Goal: Use online tool/utility: Utilize a website feature to perform a specific function

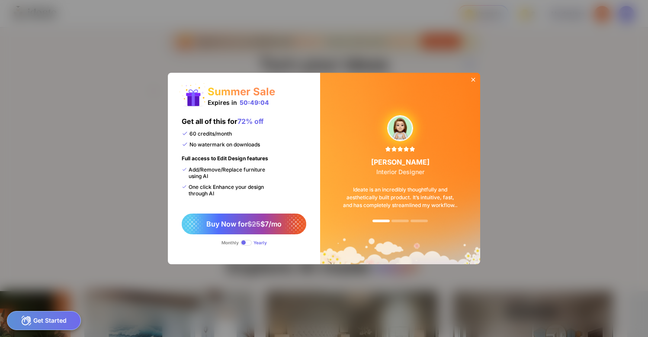
click at [474, 80] on icon at bounding box center [474, 80] width 4 height 4
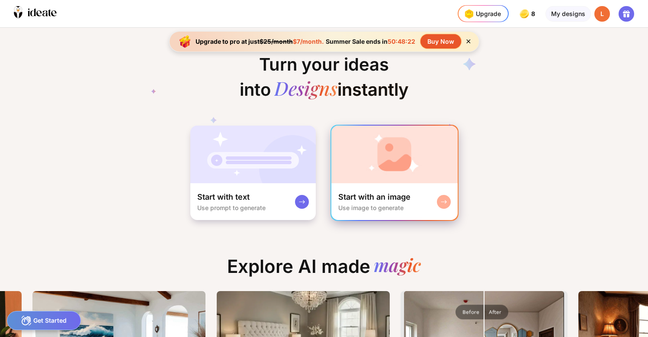
click at [410, 167] on img at bounding box center [395, 155] width 126 height 58
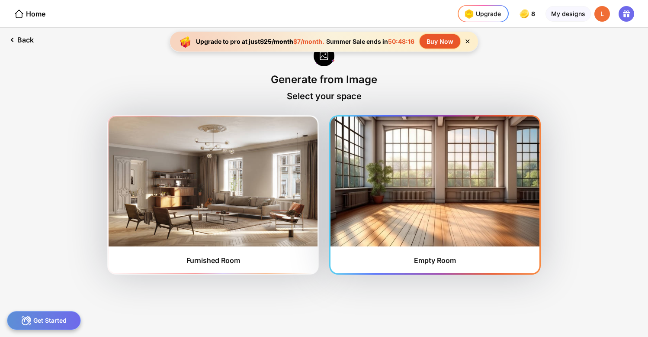
click at [422, 178] on img at bounding box center [435, 181] width 209 height 130
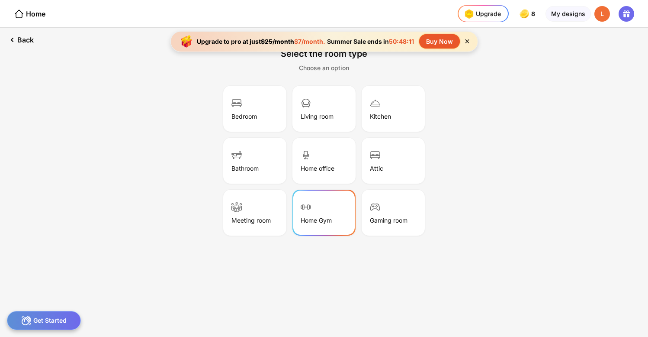
click at [317, 214] on div "Home Gym" at bounding box center [324, 212] width 61 height 43
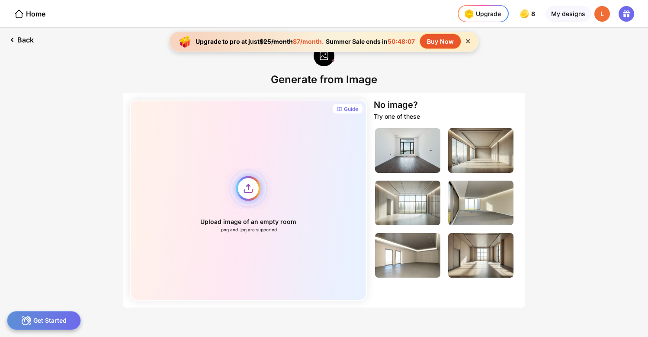
click at [247, 187] on div "Upload image of an empty room .png and .jpg are supported" at bounding box center [248, 200] width 237 height 201
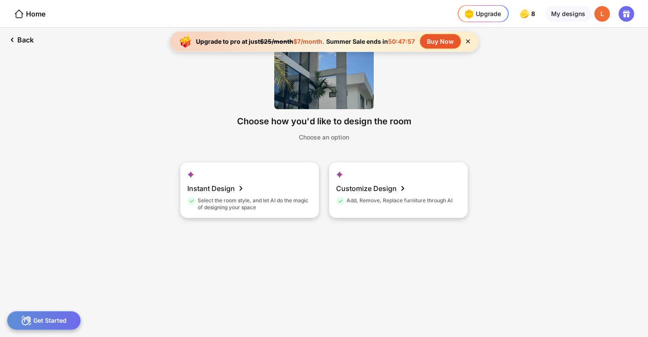
click at [469, 41] on icon at bounding box center [468, 41] width 4 height 4
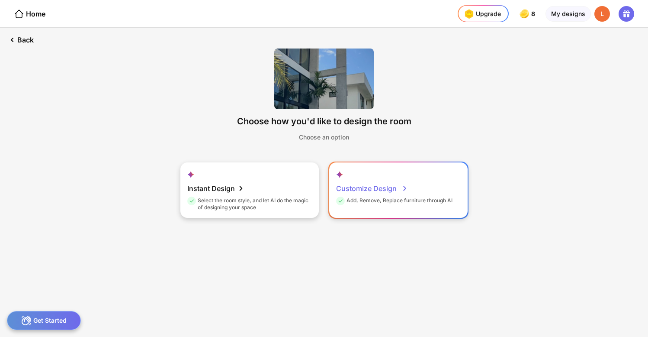
click at [400, 187] on icon at bounding box center [405, 188] width 10 height 10
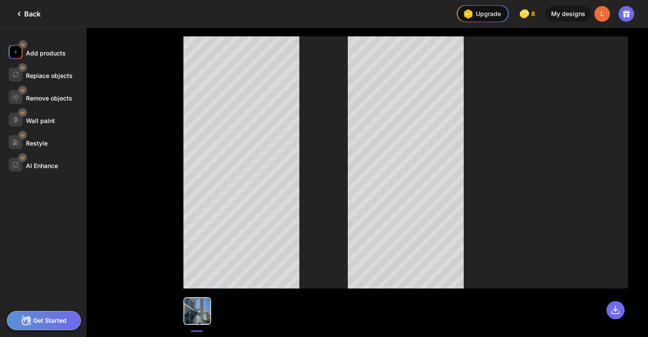
click at [47, 49] on div "Add products" at bounding box center [46, 52] width 40 height 7
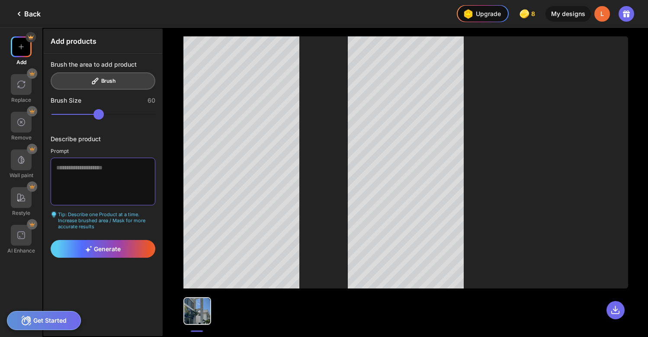
click at [61, 163] on textarea at bounding box center [103, 182] width 105 height 48
type textarea "*"
type textarea "**********"
drag, startPoint x: 110, startPoint y: 115, endPoint x: 83, endPoint y: 113, distance: 26.9
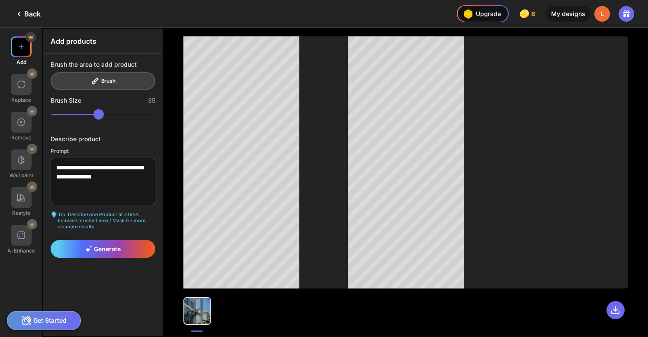
click at [83, 113] on input "range" at bounding box center [104, 114] width 105 height 10
drag, startPoint x: 80, startPoint y: 113, endPoint x: 61, endPoint y: 113, distance: 19.0
click at [61, 113] on input "range" at bounding box center [104, 114] width 105 height 10
click at [107, 81] on div "Brush the area to add product Brush" at bounding box center [103, 75] width 105 height 29
click at [103, 79] on div "Brush the area to add product Brush" at bounding box center [103, 75] width 105 height 29
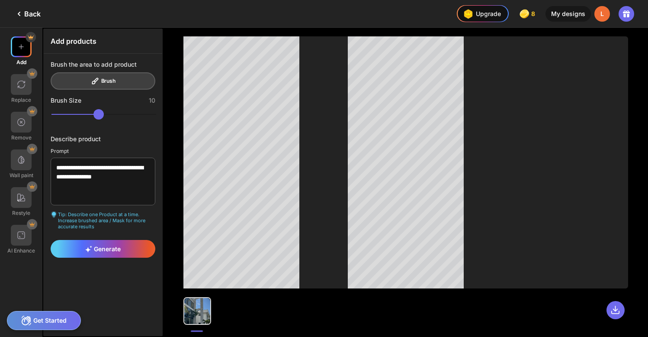
drag, startPoint x: 61, startPoint y: 114, endPoint x: 54, endPoint y: 113, distance: 6.9
type input "**"
click at [54, 113] on input "range" at bounding box center [104, 114] width 105 height 10
click at [135, 178] on textarea "**********" at bounding box center [103, 182] width 105 height 48
type textarea "**********"
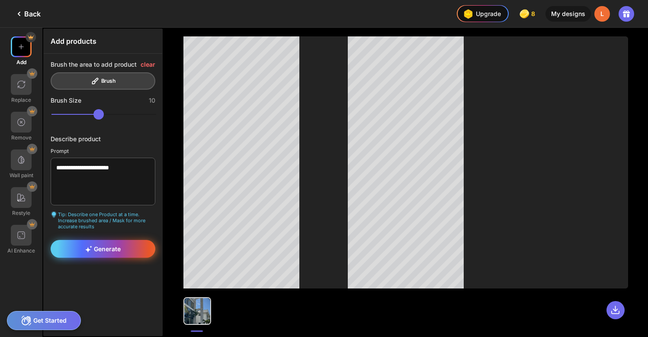
click at [99, 251] on span "Generate" at bounding box center [102, 248] width 35 height 7
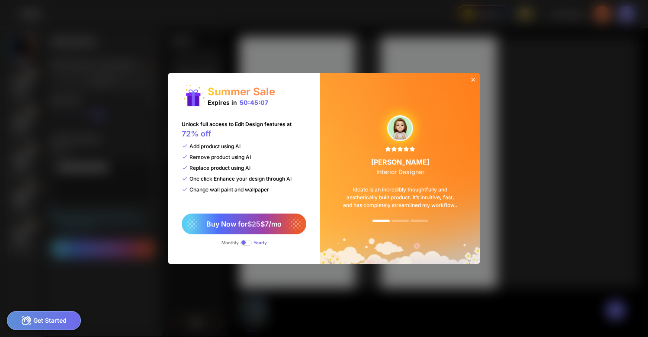
click at [475, 77] on icon at bounding box center [473, 79] width 7 height 7
